Goal: Task Accomplishment & Management: Manage account settings

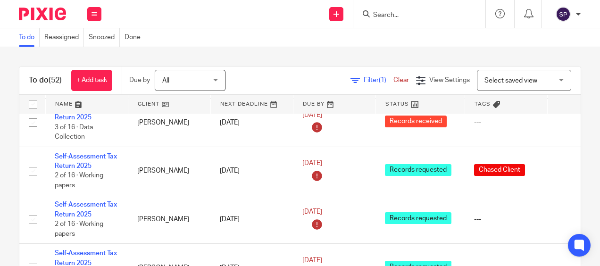
scroll to position [1841, 0]
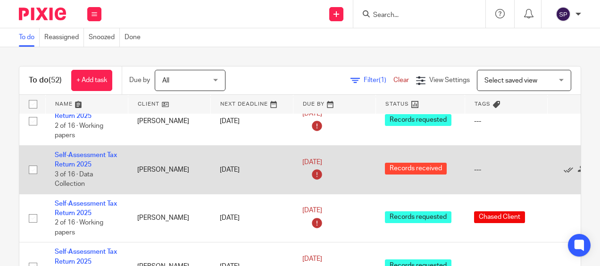
click at [94, 145] on td "Self-Assessment Tax Return 2025 3 of 16 · Data Collection" at bounding box center [86, 169] width 83 height 49
click at [92, 152] on link "Self-Assessment Tax Return 2025" at bounding box center [86, 160] width 62 height 16
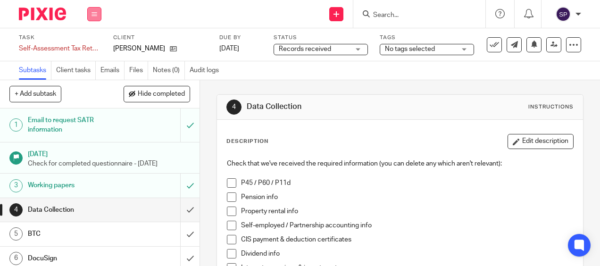
click at [91, 13] on button at bounding box center [94, 14] width 14 height 14
click at [85, 42] on link "Work" at bounding box center [90, 44] width 17 height 7
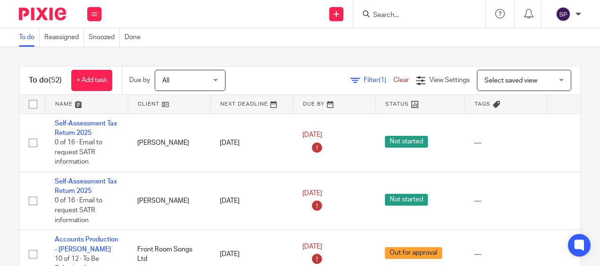
click at [117, 59] on div "To do (52) + Add task Due by All All [DATE] [DATE] This week Next week This mon…" at bounding box center [300, 156] width 600 height 219
click at [305, 60] on div "To do (52) + Add task Due by All All [DATE] [DATE] This week Next week This mon…" at bounding box center [300, 156] width 600 height 219
